Goal: Check status: Check status

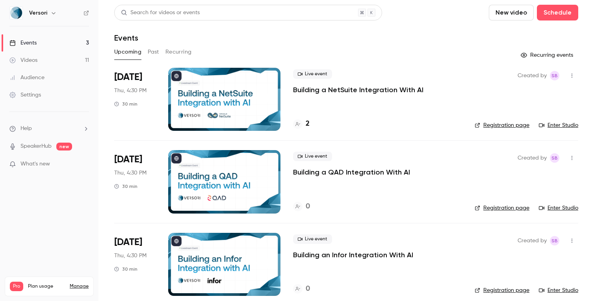
click at [335, 91] on p "Building a NetSuite Integration With AI" at bounding box center [358, 89] width 130 height 9
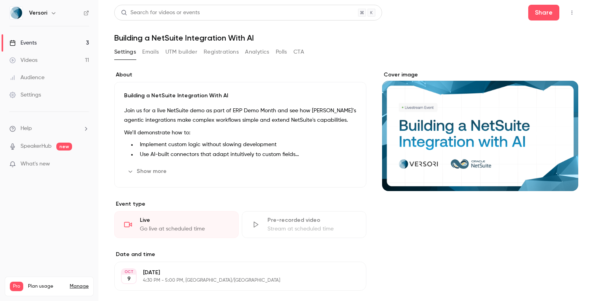
click at [231, 50] on button "Registrations" at bounding box center [221, 52] width 35 height 13
